Goal: Information Seeking & Learning: Learn about a topic

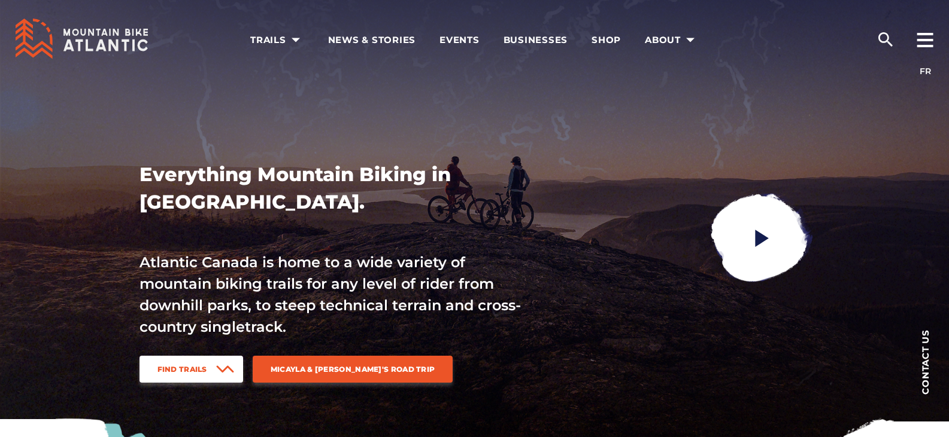
click at [219, 360] on span at bounding box center [225, 369] width 18 height 27
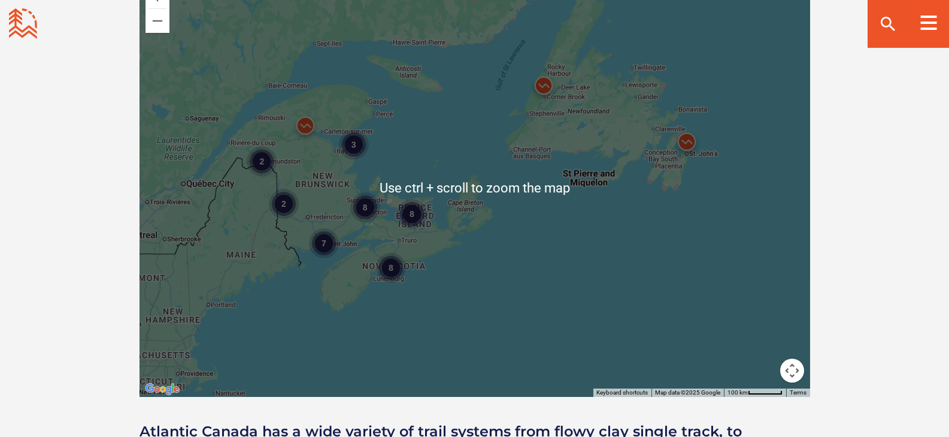
scroll to position [1691, 0]
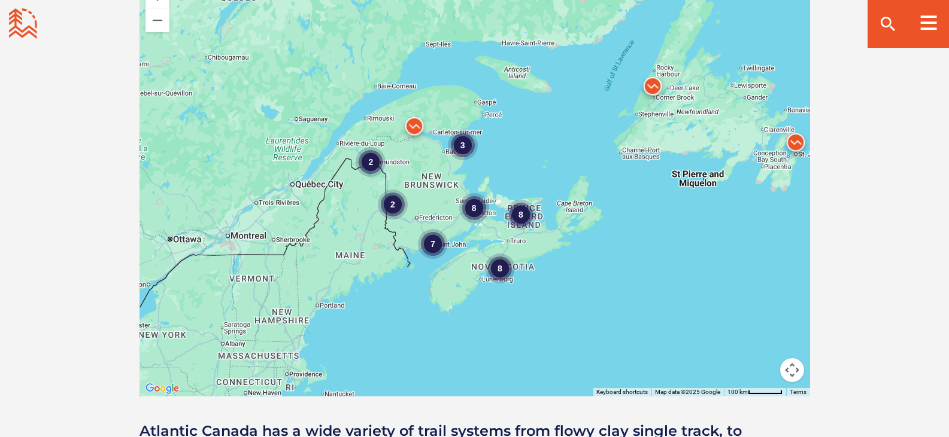
drag, startPoint x: 442, startPoint y: 237, endPoint x: 560, endPoint y: 239, distance: 117.9
click at [560, 239] on div "8 7 2 3 8 8 2" at bounding box center [474, 187] width 670 height 419
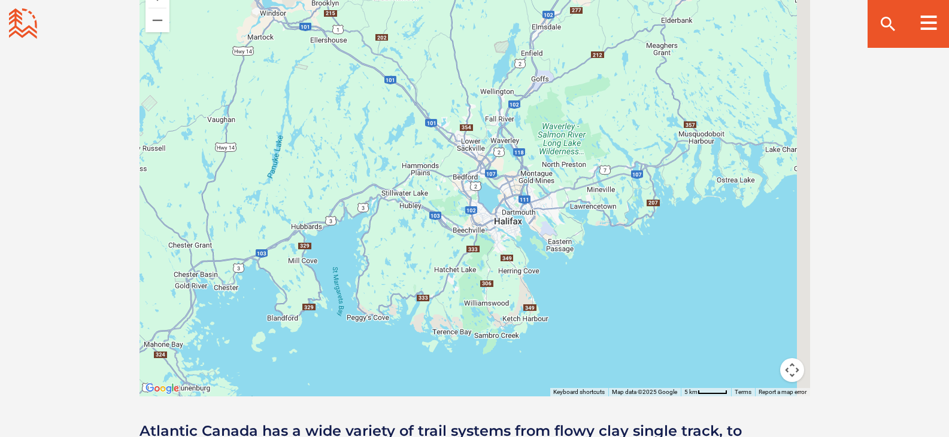
drag, startPoint x: 681, startPoint y: 226, endPoint x: 187, endPoint y: 275, distance: 496.8
click at [187, 275] on div at bounding box center [474, 187] width 670 height 419
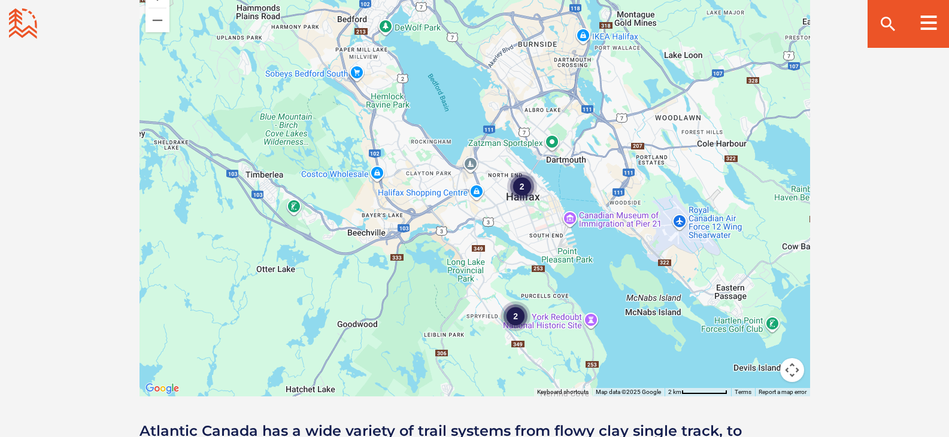
click at [507, 302] on div "2" at bounding box center [515, 317] width 30 height 30
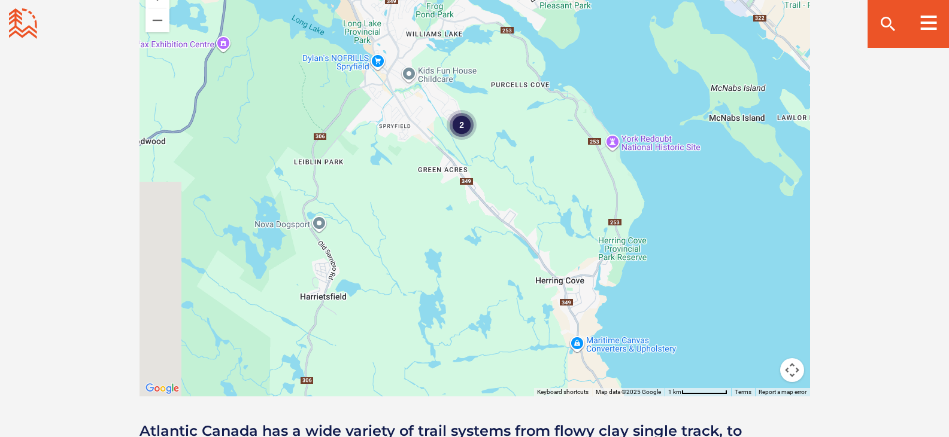
drag, startPoint x: 209, startPoint y: 204, endPoint x: 564, endPoint y: 168, distance: 356.8
click at [564, 168] on div "2" at bounding box center [474, 187] width 670 height 419
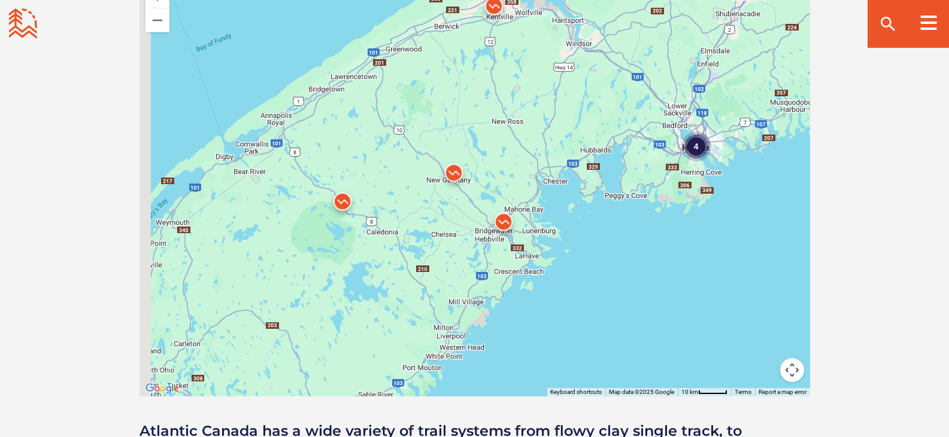
drag, startPoint x: 251, startPoint y: 217, endPoint x: 499, endPoint y: 175, distance: 251.9
click at [499, 175] on div "4" at bounding box center [474, 187] width 670 height 419
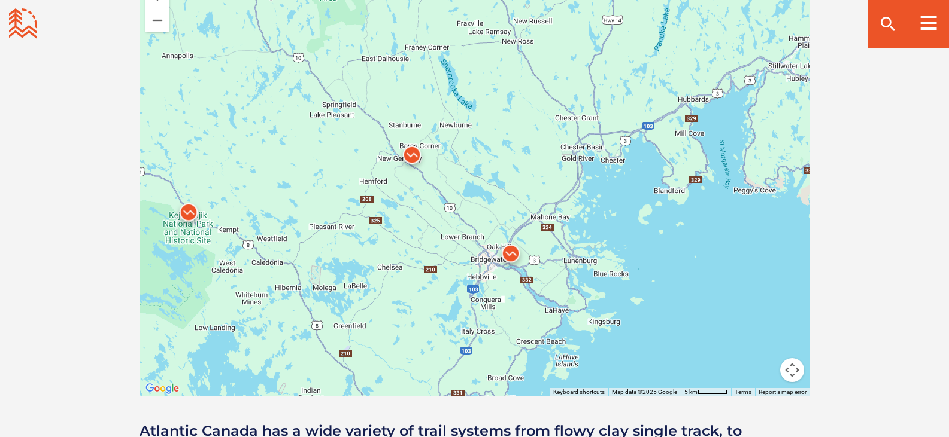
click at [510, 239] on img at bounding box center [511, 257] width 36 height 36
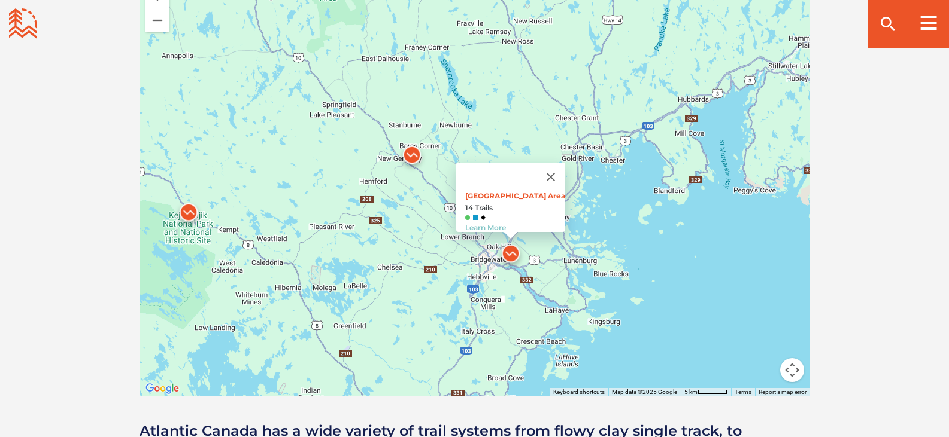
click at [450, 242] on div "Main Parking Area 14 Trails Learn More" at bounding box center [474, 187] width 670 height 419
click at [555, 163] on button "Close" at bounding box center [550, 177] width 29 height 29
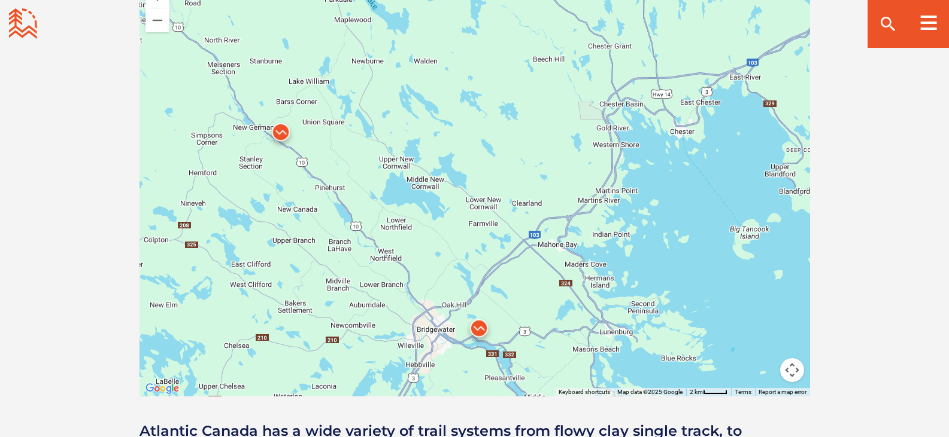
click at [476, 314] on img at bounding box center [479, 332] width 36 height 36
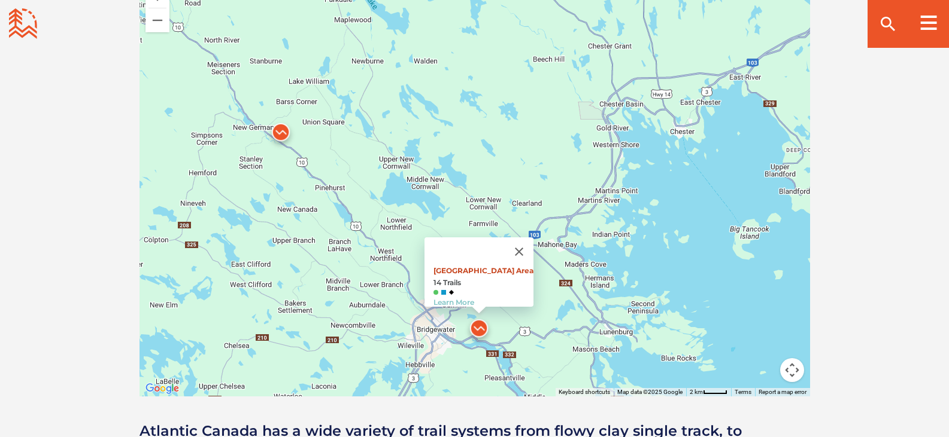
click at [476, 266] on link "Main Parking Area" at bounding box center [483, 270] width 100 height 9
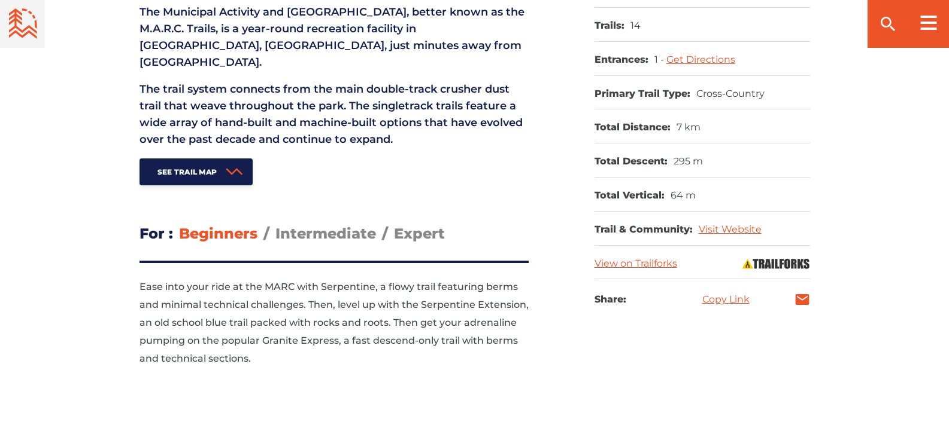
scroll to position [582, 0]
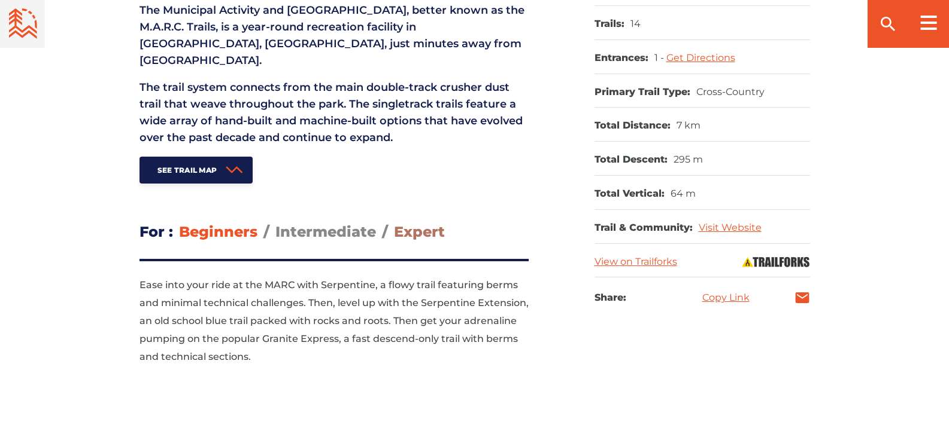
click at [437, 223] on span "Expert" at bounding box center [419, 231] width 51 height 17
click at [394, 223] on input "Expert" at bounding box center [394, 223] width 0 height 0
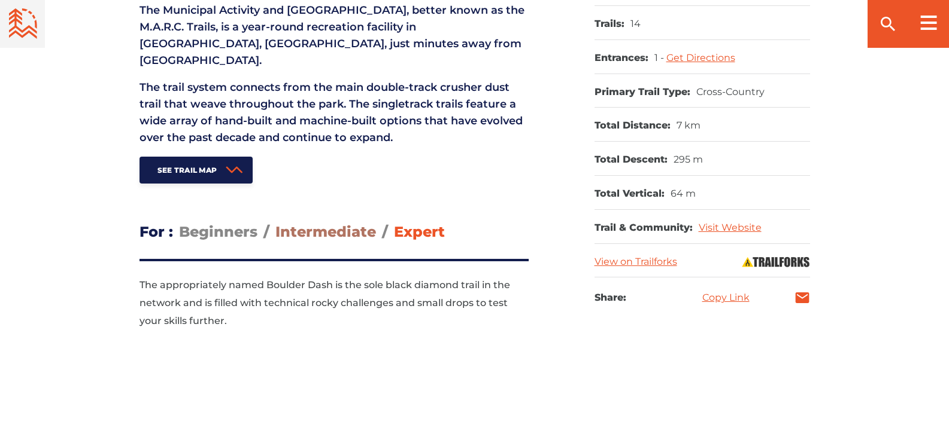
click at [348, 223] on span "Intermediate" at bounding box center [325, 231] width 101 height 17
click at [275, 223] on input "Intermediate" at bounding box center [275, 223] width 0 height 0
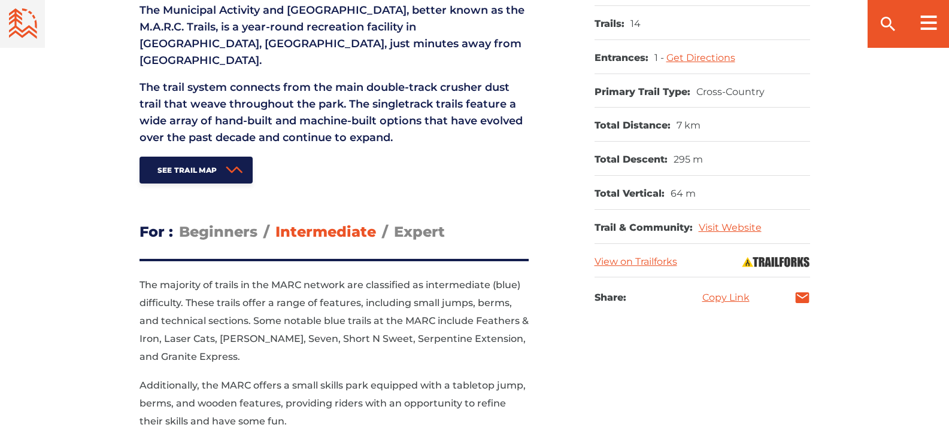
click at [224, 233] on div "For Beginners Intermediate Expert Show Beginners Intermediate Expert ‹ ›" at bounding box center [333, 325] width 389 height 211
click at [224, 224] on label "Beginners" at bounding box center [218, 232] width 78 height 19
click at [179, 223] on input "Beginners" at bounding box center [179, 223] width 0 height 0
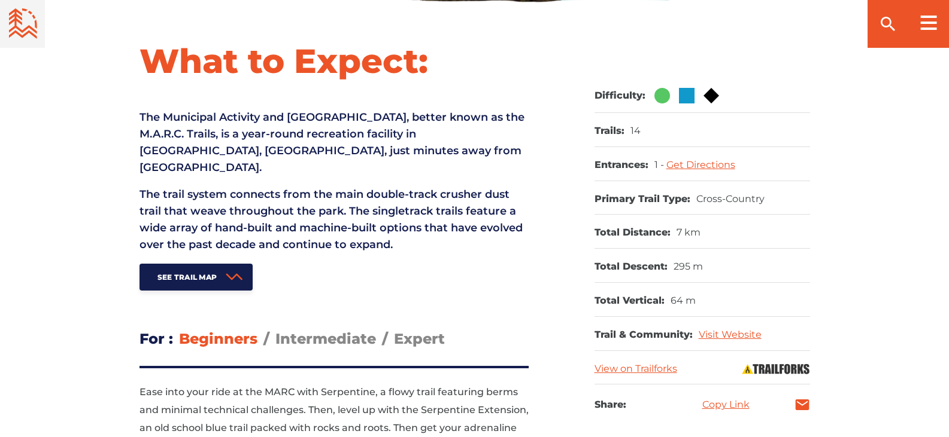
scroll to position [477, 0]
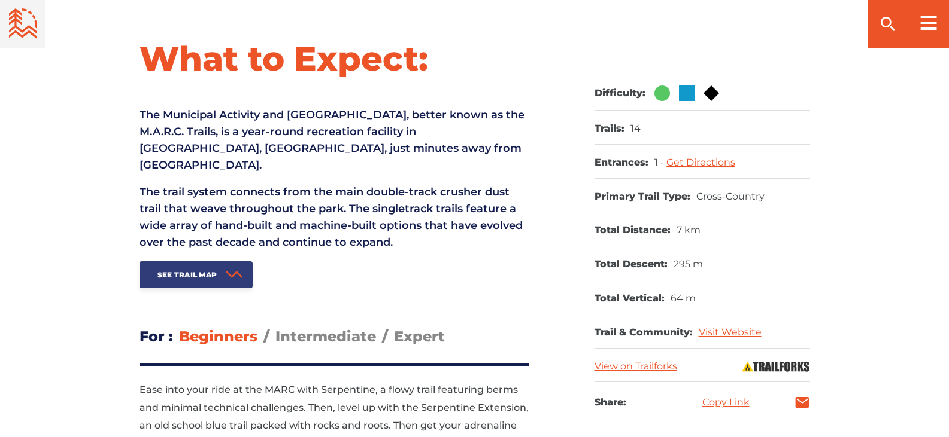
click at [214, 266] on link "See Trail Map" at bounding box center [196, 275] width 114 height 27
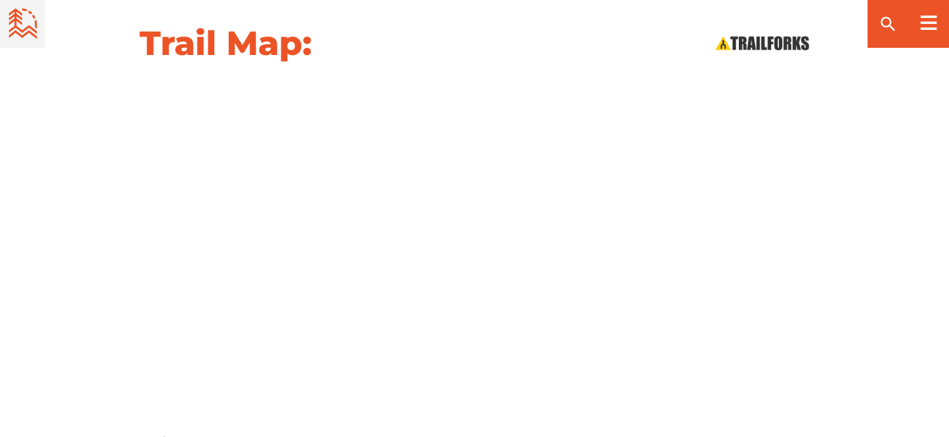
scroll to position [1352, 0]
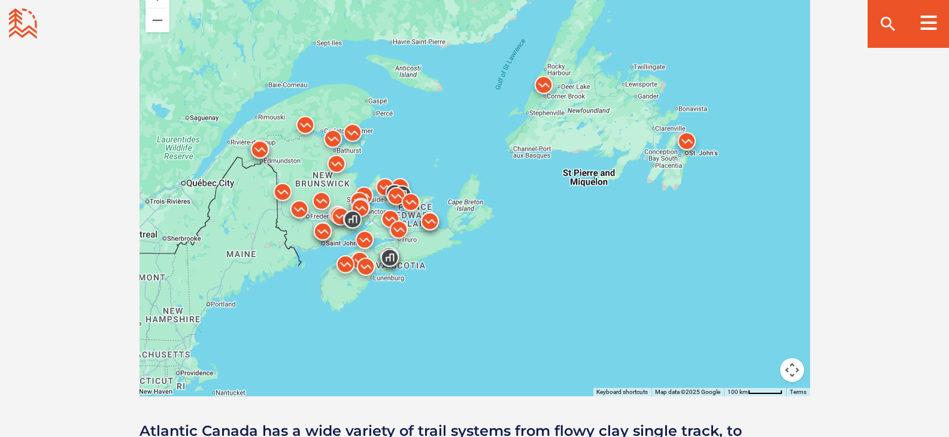
scroll to position [1691, 0]
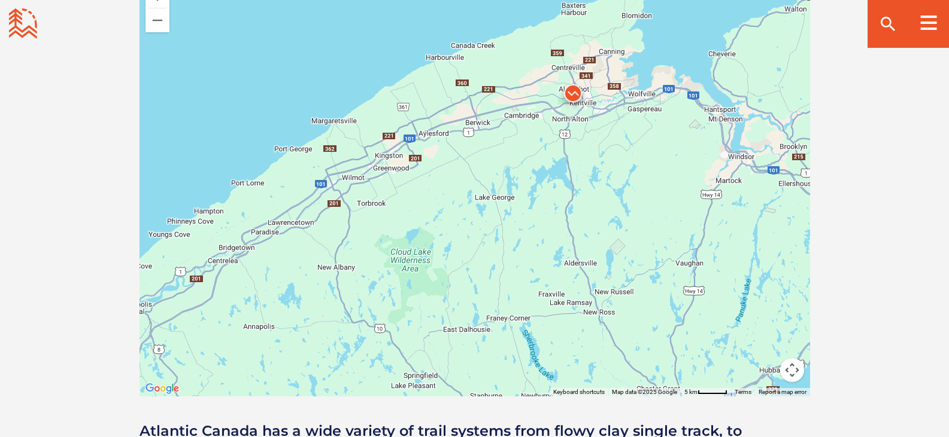
drag, startPoint x: 333, startPoint y: 168, endPoint x: 275, endPoint y: 466, distance: 303.6
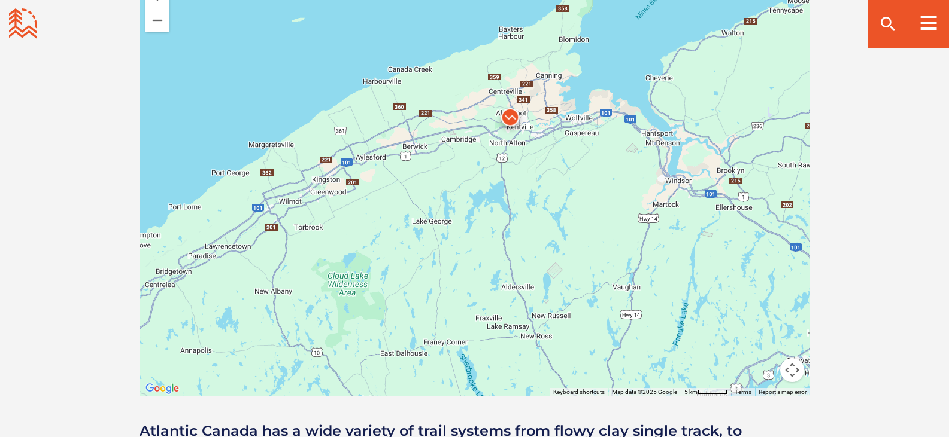
drag, startPoint x: 674, startPoint y: 141, endPoint x: 595, endPoint y: 173, distance: 84.6
click at [595, 173] on div at bounding box center [474, 187] width 670 height 419
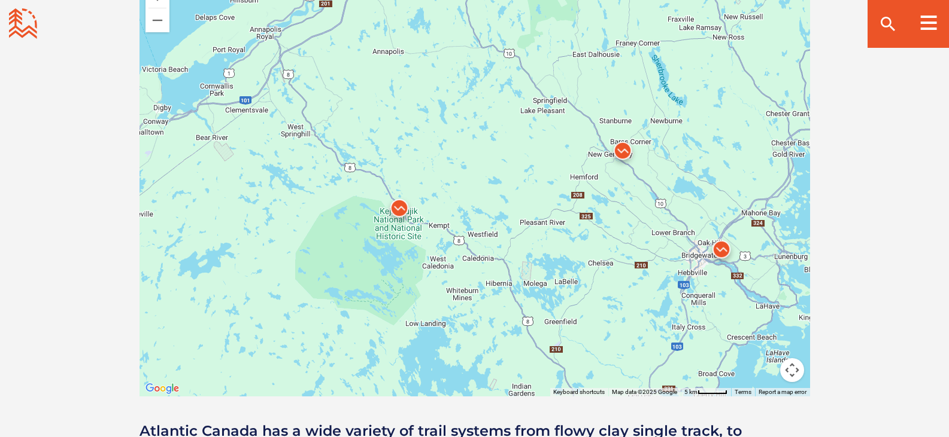
drag, startPoint x: 333, startPoint y: 263, endPoint x: 549, endPoint y: -54, distance: 384.3
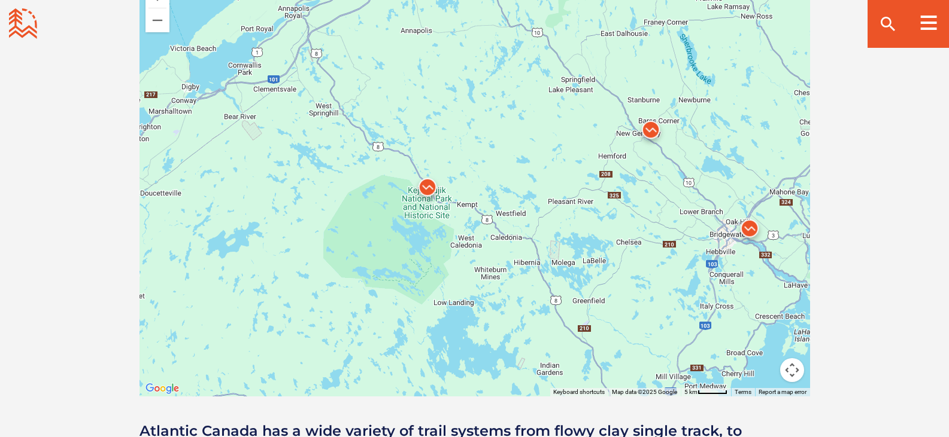
click at [428, 172] on img at bounding box center [427, 190] width 36 height 36
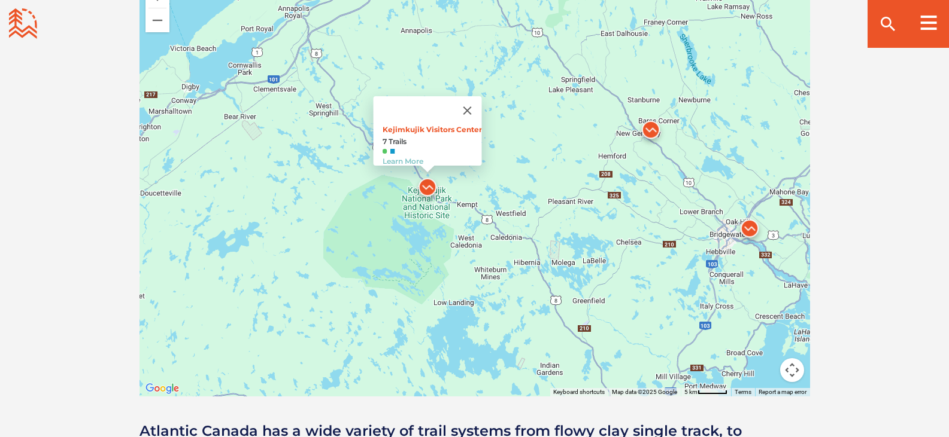
click at [408, 125] on p "Kejimkujik Visitors Center 7 Trails Learn More" at bounding box center [431, 145] width 99 height 41
click at [449, 125] on link "Kejimkujik Visitors Center" at bounding box center [431, 129] width 99 height 9
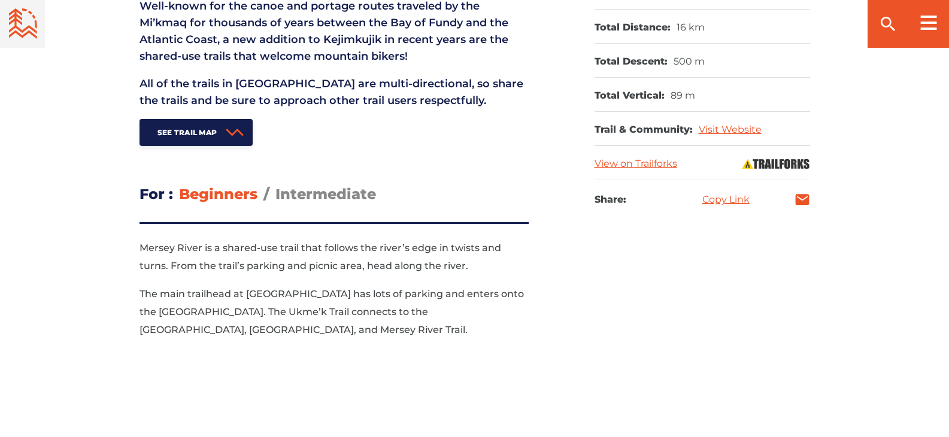
scroll to position [667, 0]
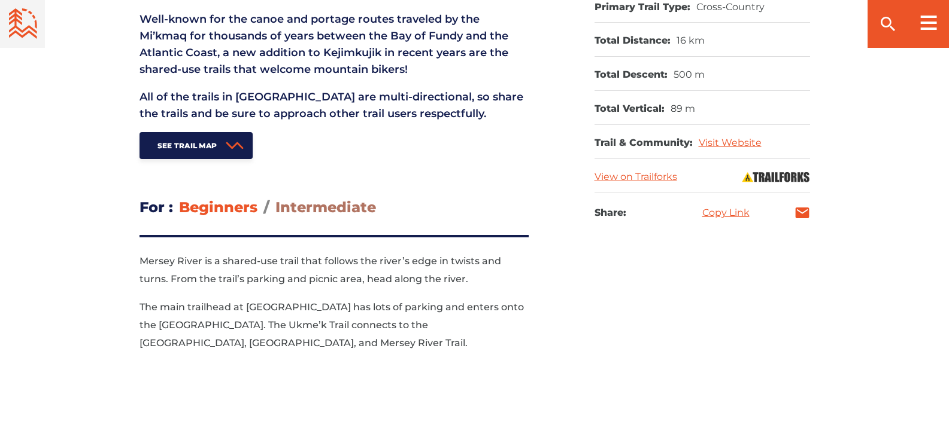
click at [336, 201] on span "Intermediate" at bounding box center [325, 207] width 101 height 17
click at [275, 198] on input "Intermediate" at bounding box center [275, 198] width 0 height 0
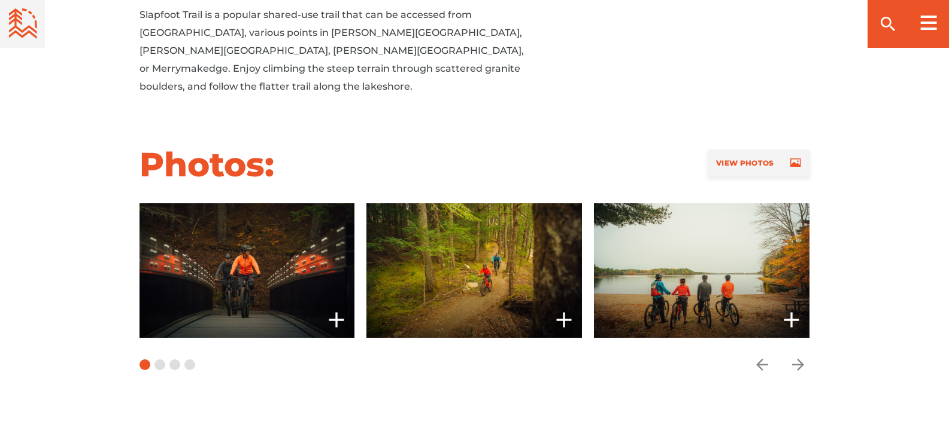
scroll to position [1107, 0]
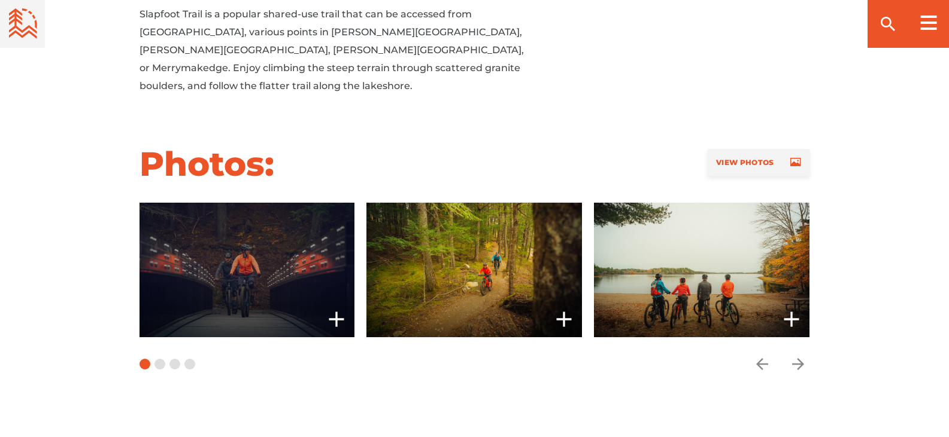
click at [245, 264] on span at bounding box center [246, 270] width 215 height 135
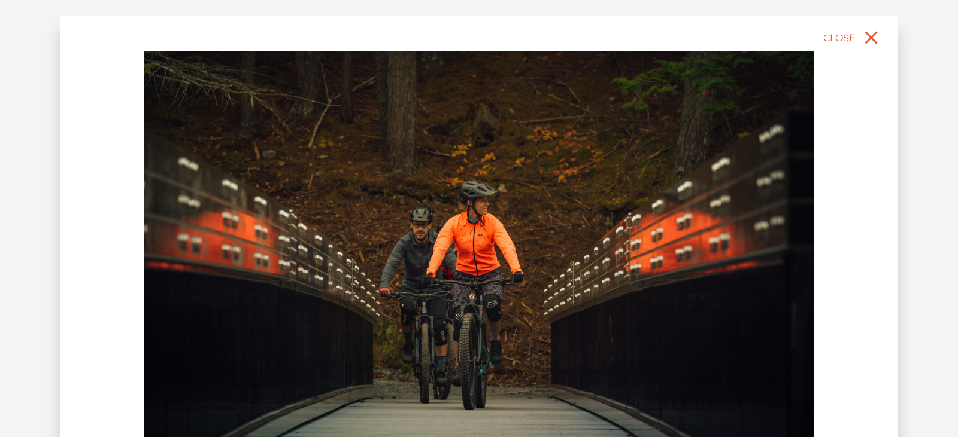
click at [735, 245] on img at bounding box center [479, 261] width 670 height 420
click at [871, 37] on icon "close" at bounding box center [871, 38] width 13 height 13
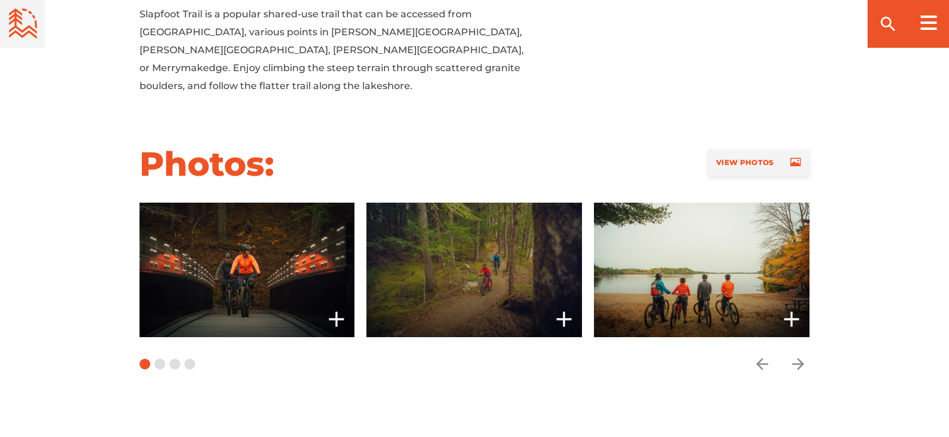
click at [543, 248] on span at bounding box center [473, 270] width 215 height 135
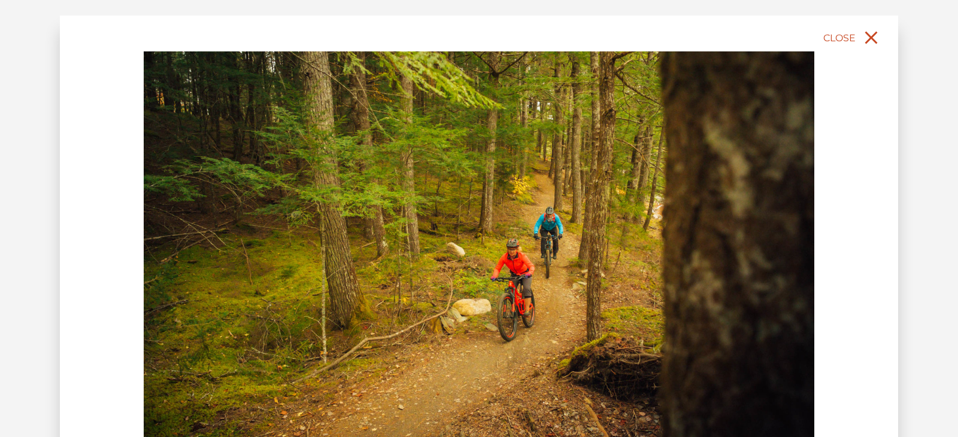
click at [868, 34] on icon "close" at bounding box center [871, 38] width 13 height 13
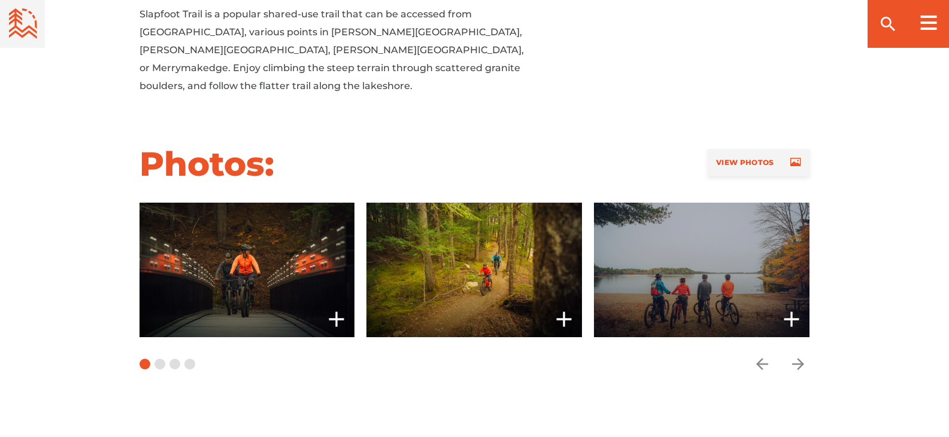
click at [719, 236] on span at bounding box center [701, 270] width 215 height 135
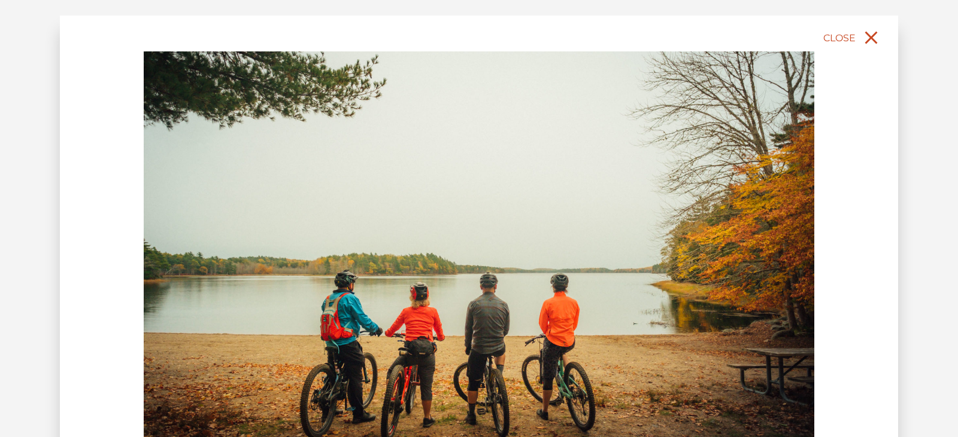
click at [876, 41] on icon "close" at bounding box center [871, 38] width 22 height 22
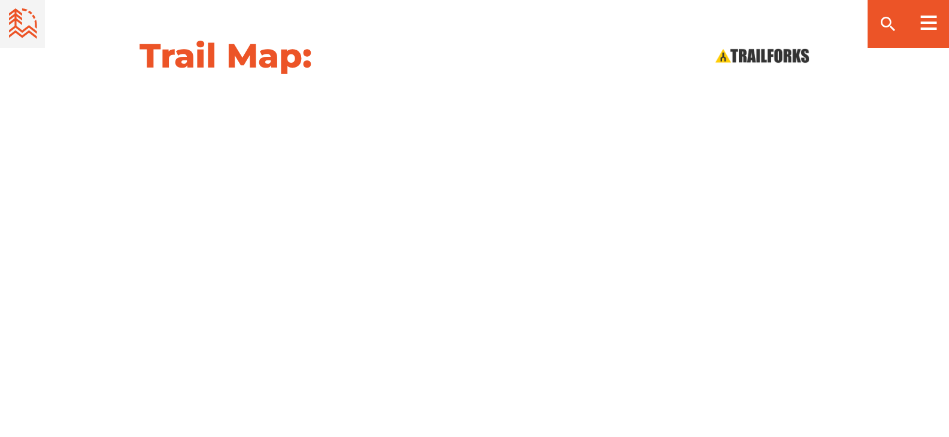
scroll to position [1527, 0]
